Goal: Task Accomplishment & Management: Manage account settings

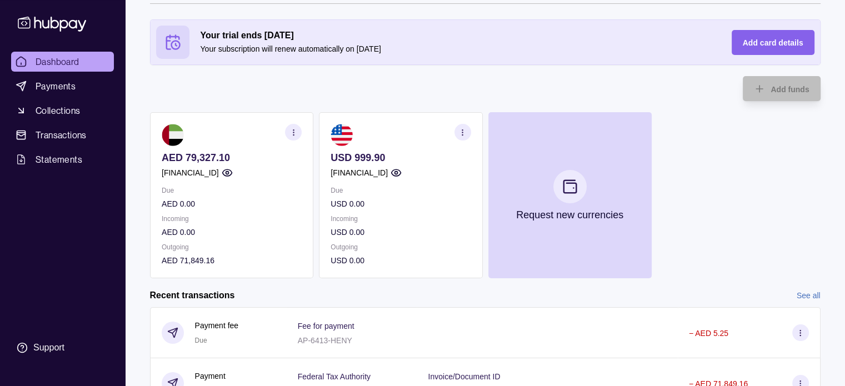
scroll to position [111, 0]
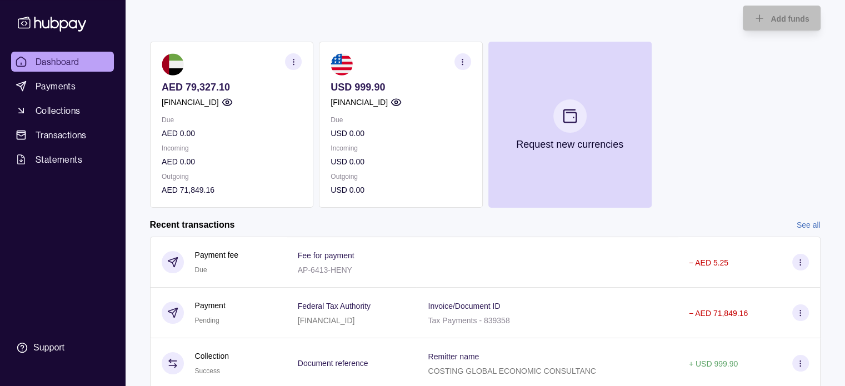
click at [810, 224] on link "See all" at bounding box center [808, 225] width 24 height 12
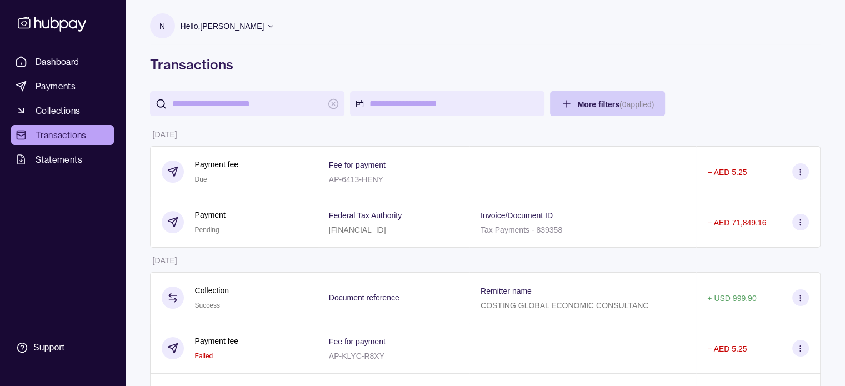
click at [602, 111] on html "Dashboard Payments Collections Transactions Statements Support N Hello, [PERSON…" at bounding box center [422, 362] width 845 height 724
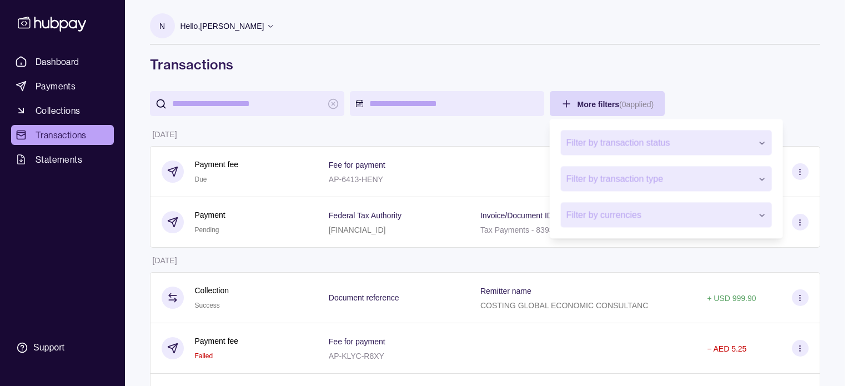
click at [629, 178] on span "Filter by transaction type" at bounding box center [659, 178] width 186 height 13
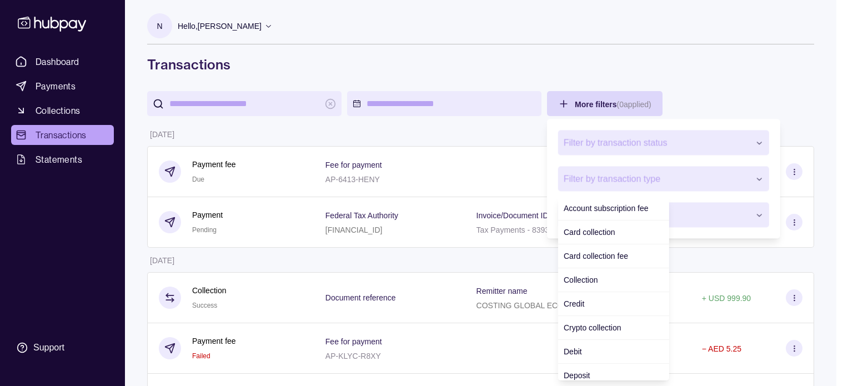
click at [629, 178] on span "Filter by transaction type" at bounding box center [657, 178] width 186 height 13
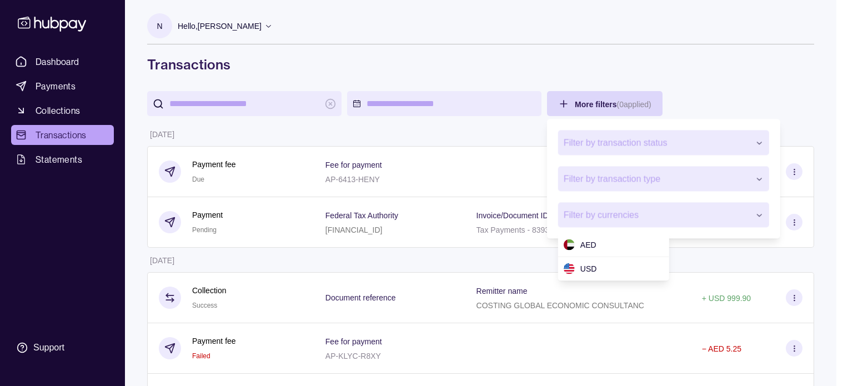
click at [627, 213] on span "Filter by currencies" at bounding box center [657, 214] width 186 height 13
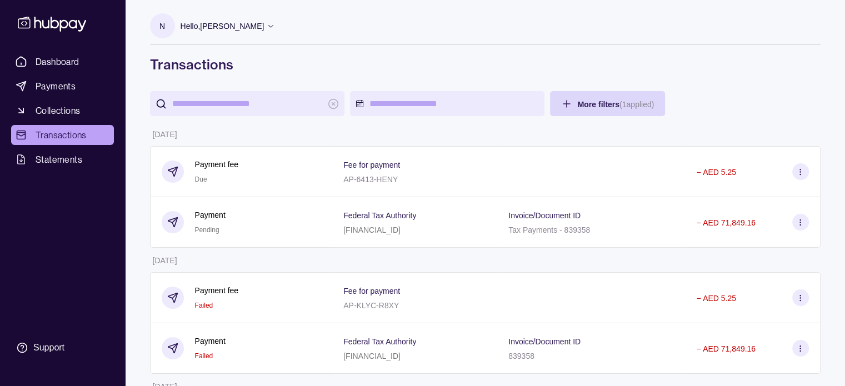
click at [734, 95] on html "Dashboard Payments Collections Transactions Statements Support N Hello, [PERSON…" at bounding box center [422, 336] width 845 height 673
click at [762, 88] on div "N Hello, [PERSON_NAME] Costing Global Economic Consultancy LLC Account Terms an…" at bounding box center [485, 336] width 715 height 673
click at [230, 24] on p "Hello, [PERSON_NAME]" at bounding box center [222, 26] width 84 height 12
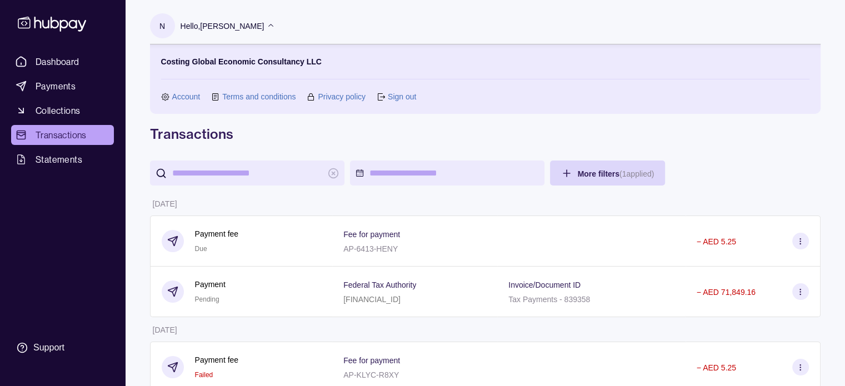
click at [394, 97] on link "Sign out" at bounding box center [402, 97] width 28 height 12
